Goal: Task Accomplishment & Management: Manage account settings

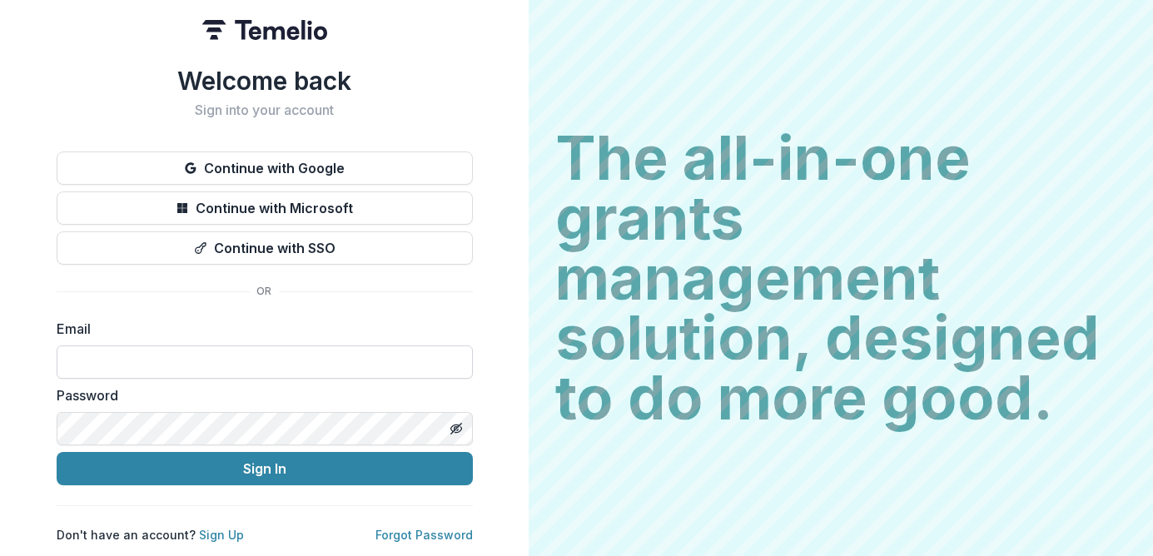
click at [256, 358] on input at bounding box center [265, 361] width 416 height 33
type input "**********"
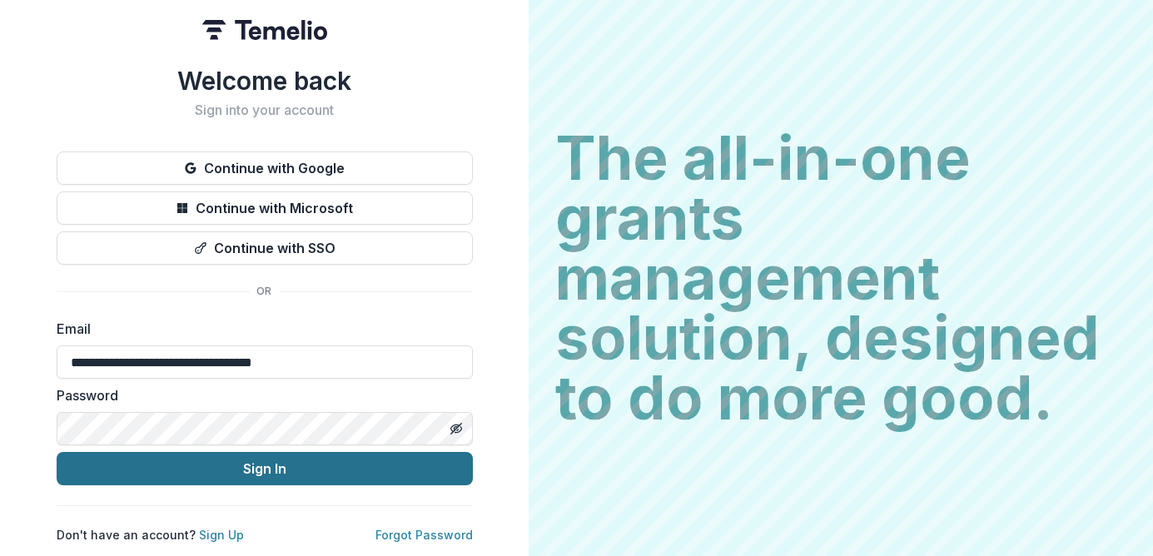
click at [251, 469] on button "Sign In" at bounding box center [265, 468] width 416 height 33
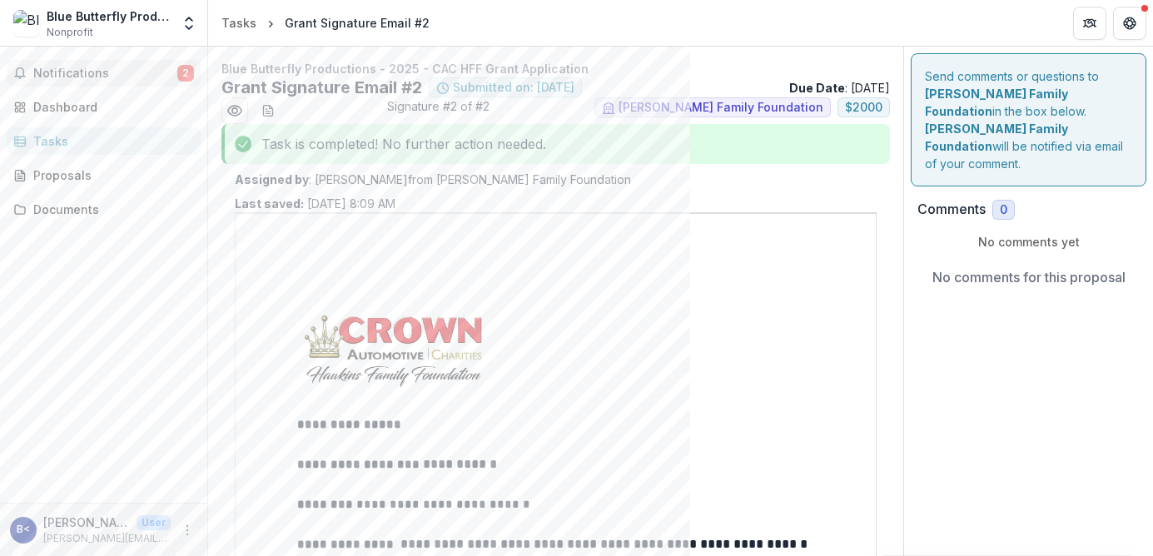
click at [72, 73] on span "Notifications" at bounding box center [105, 74] width 144 height 14
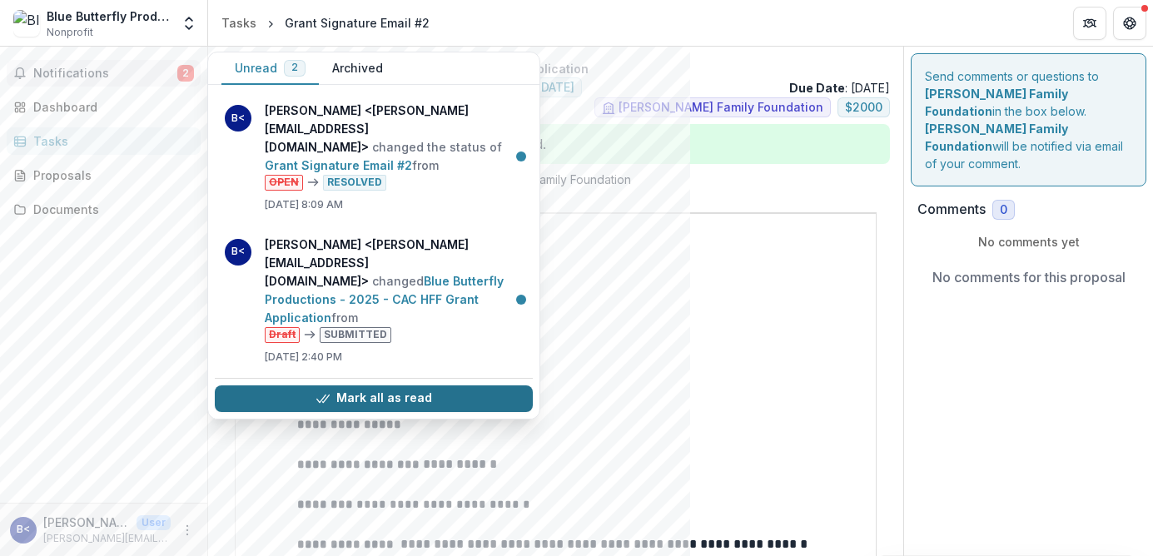
click at [353, 385] on button "Mark all as read" at bounding box center [374, 398] width 318 height 27
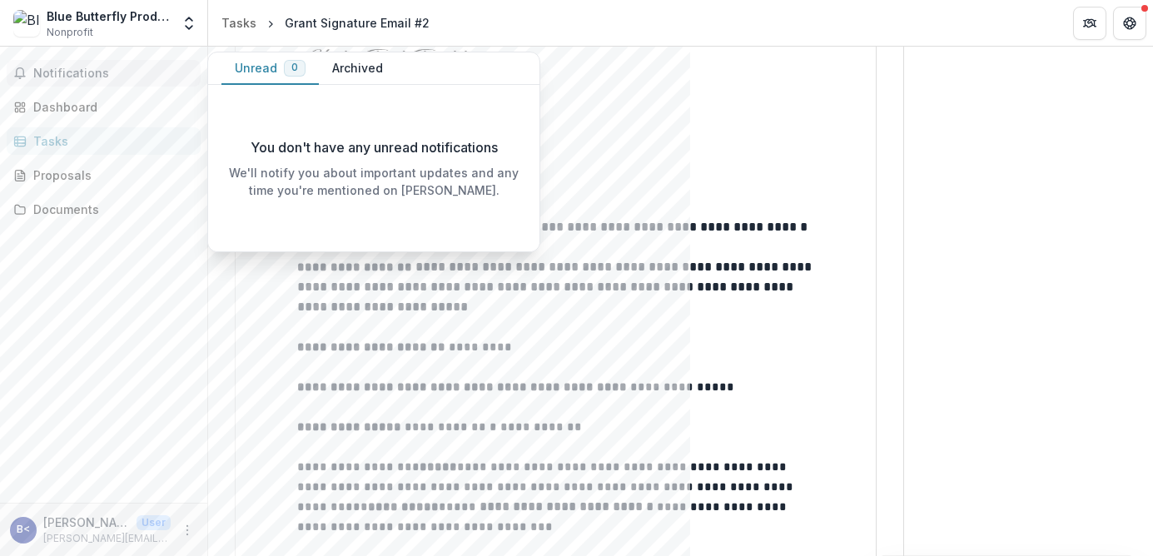
scroll to position [355, 0]
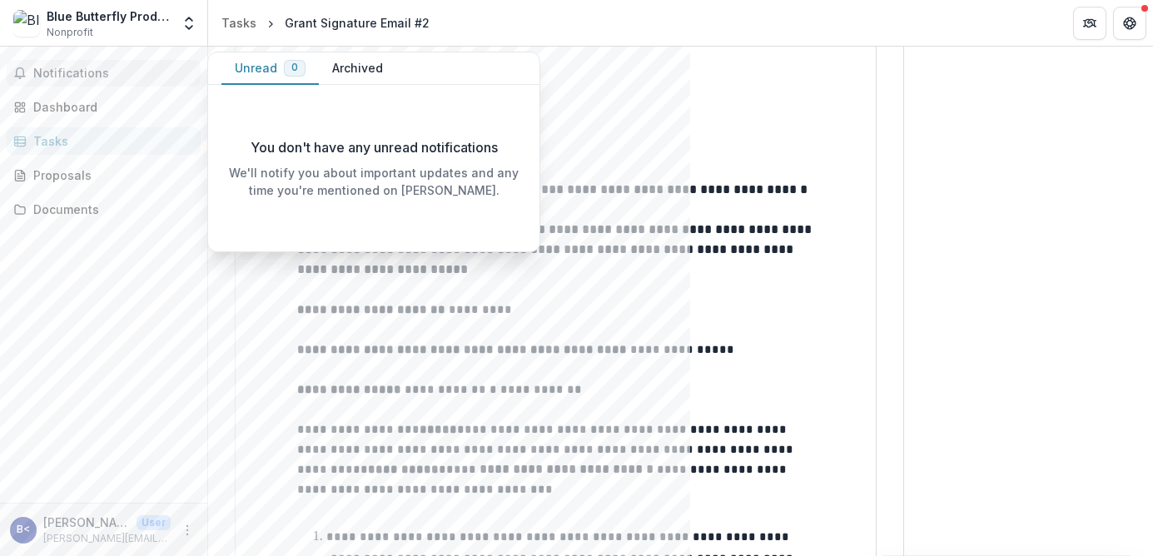
click at [395, 320] on p at bounding box center [556, 330] width 518 height 20
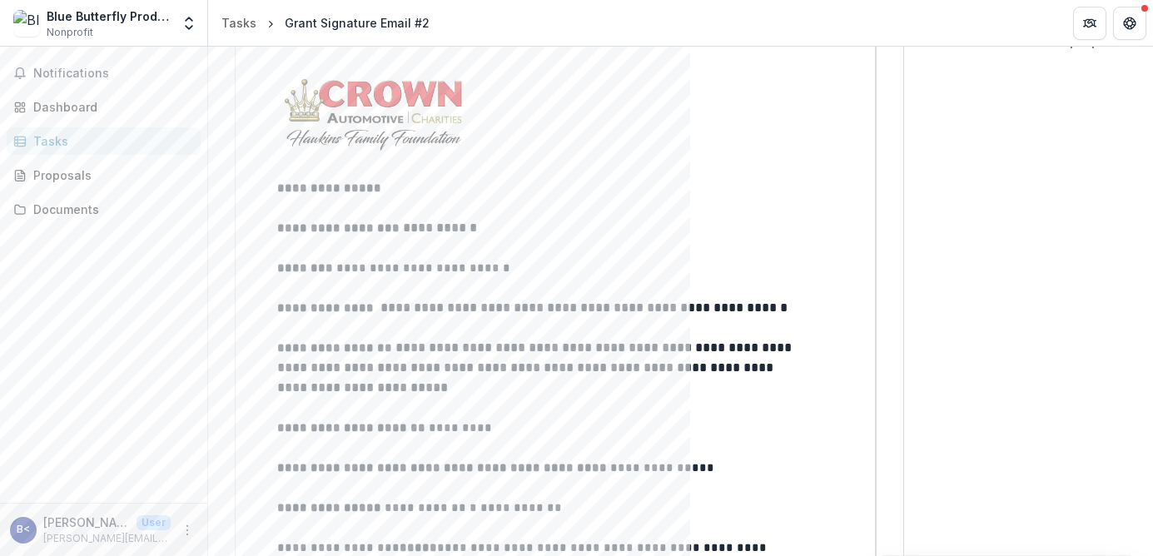
scroll to position [0, 0]
